Goal: Task Accomplishment & Management: Manage account settings

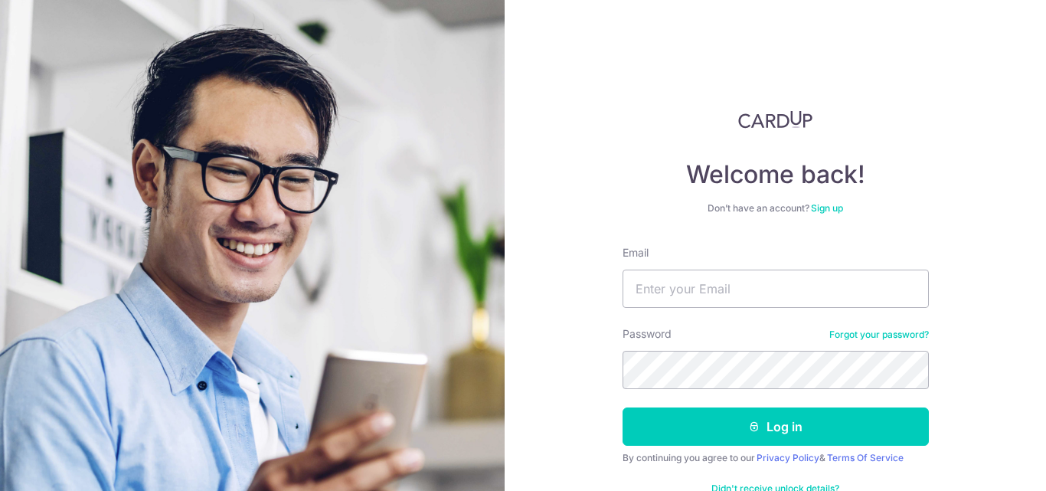
type input "[EMAIL_ADDRESS][DOMAIN_NAME]"
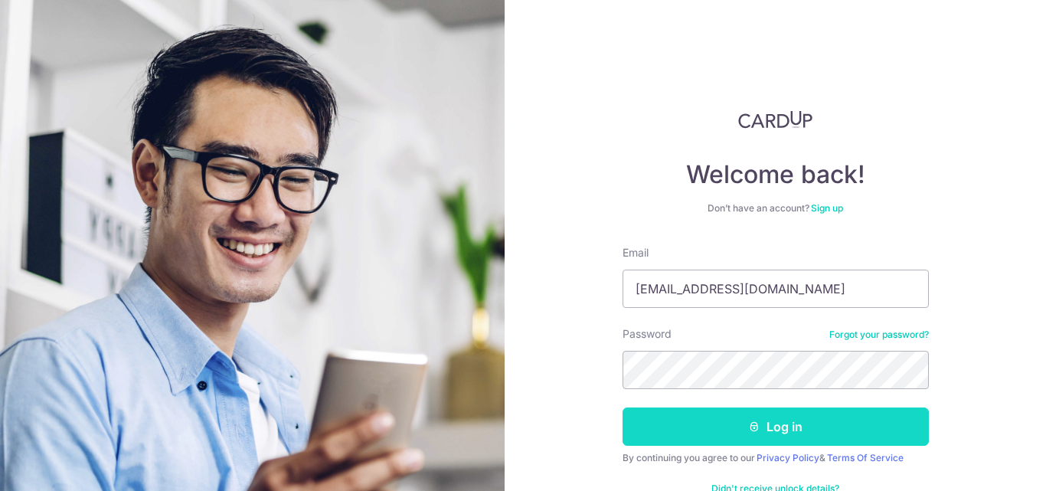
click at [699, 443] on button "Log in" at bounding box center [776, 426] width 306 height 38
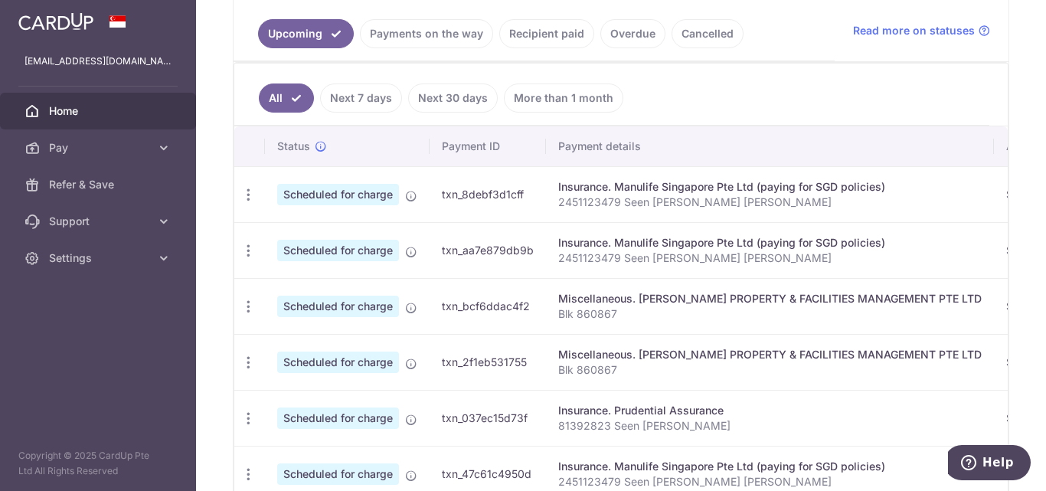
scroll to position [337, 0]
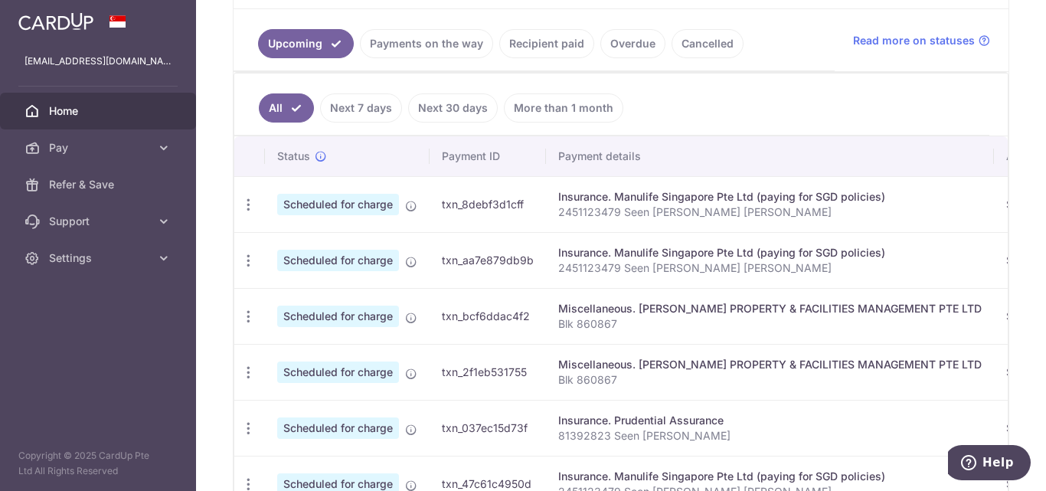
click at [211, 261] on div "× Pause Schedule Pause all future payments in this series Pause just this one p…" at bounding box center [621, 245] width 850 height 491
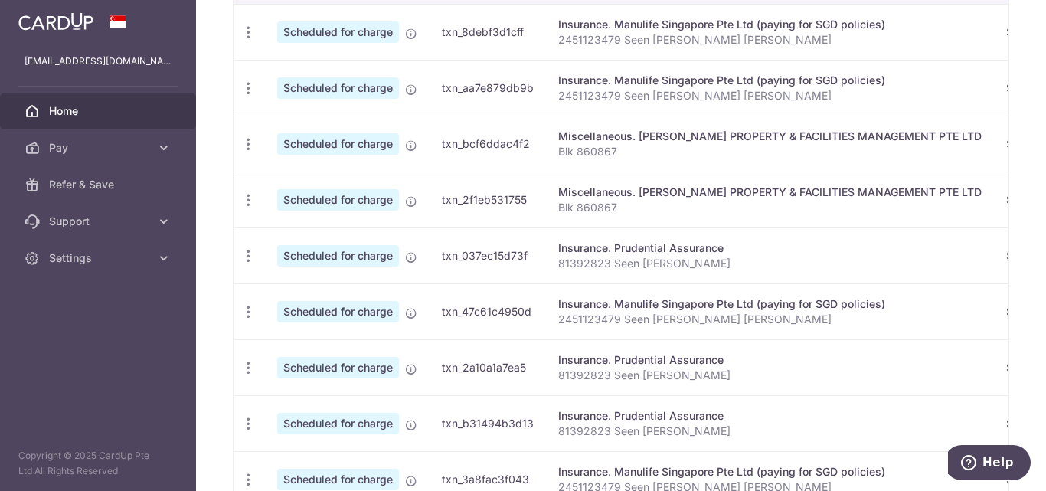
scroll to position [521, 0]
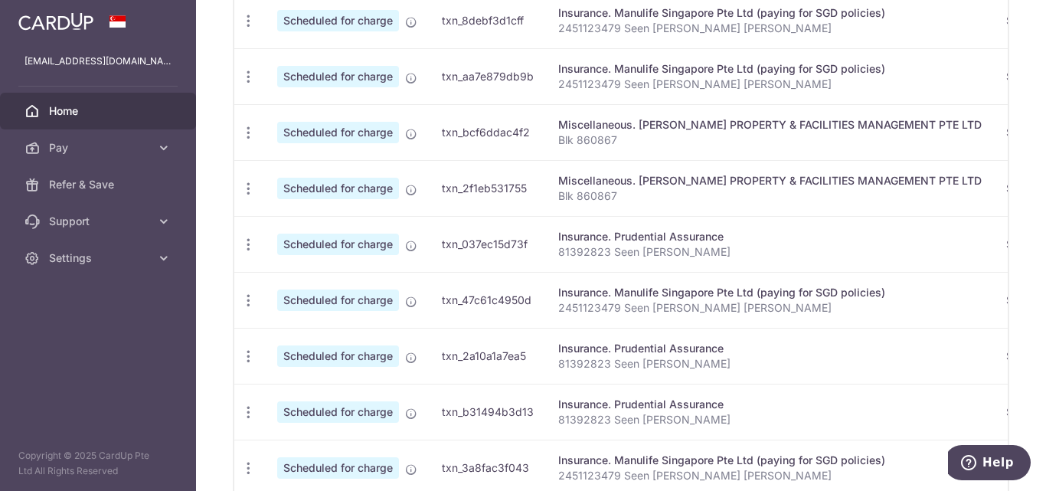
click at [578, 311] on p "2451123479 Seen Jian Yi Roger" at bounding box center [770, 307] width 424 height 15
click at [533, 308] on td "txn_47c61c4950d" at bounding box center [488, 300] width 116 height 56
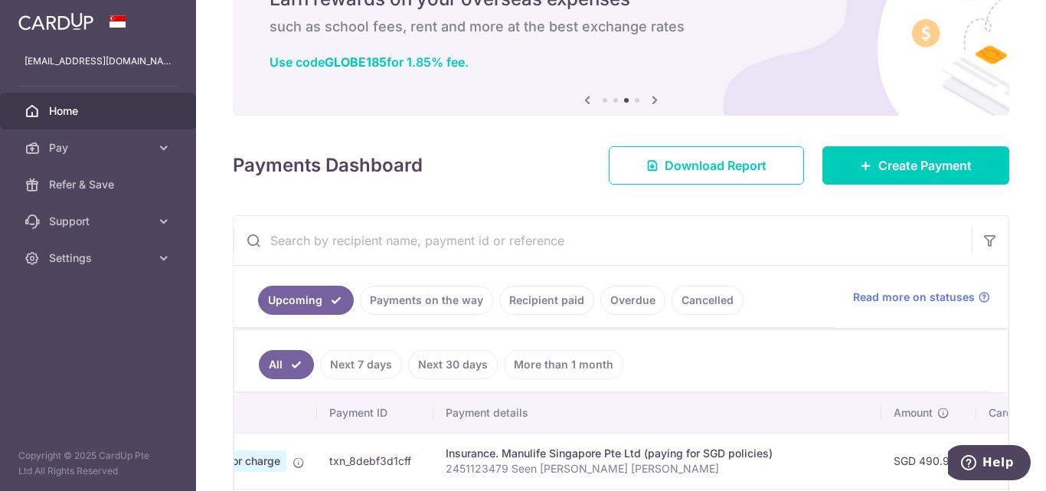
scroll to position [0, 0]
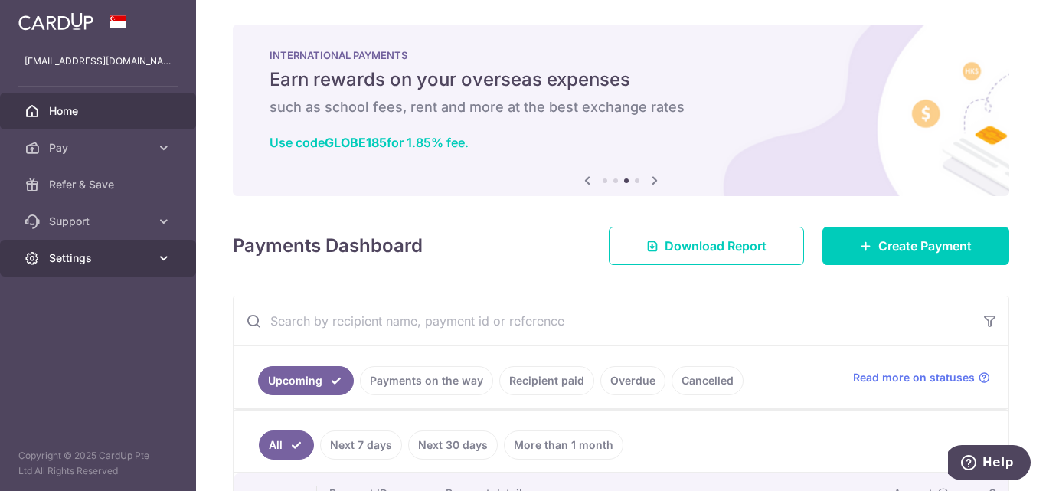
click at [78, 247] on link "Settings" at bounding box center [98, 258] width 196 height 37
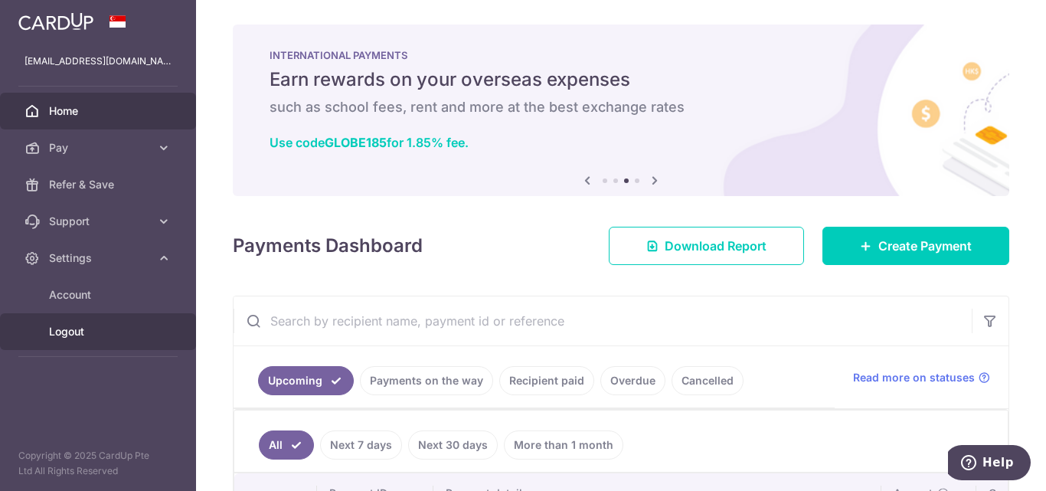
click at [77, 322] on link "Logout" at bounding box center [98, 331] width 196 height 37
